Goal: Feedback & Contribution: Submit feedback/report problem

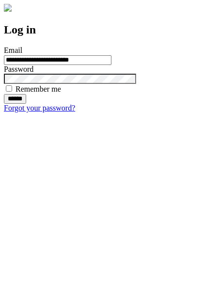
type input "**********"
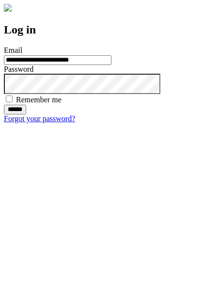
click at [26, 114] on input "******" at bounding box center [15, 110] width 22 height 10
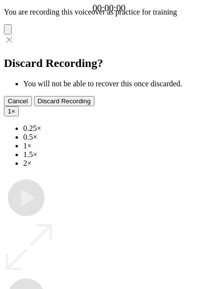
type input "**********"
